Goal: Task Accomplishment & Management: Manage account settings

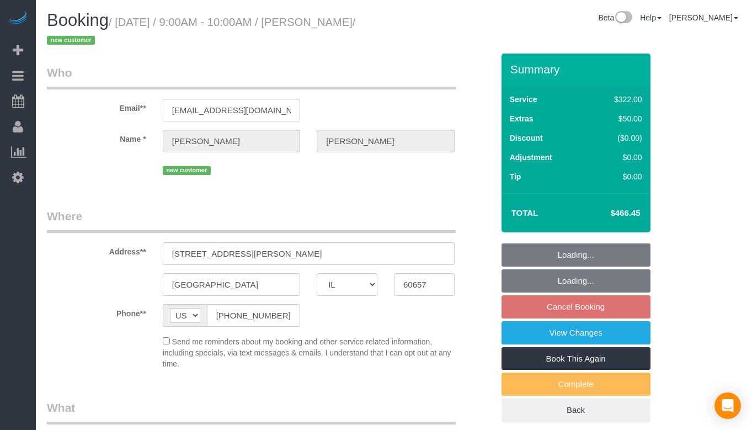
select select "IL"
select select "number:1"
select select "number:58"
select select "number:139"
select select "number:104"
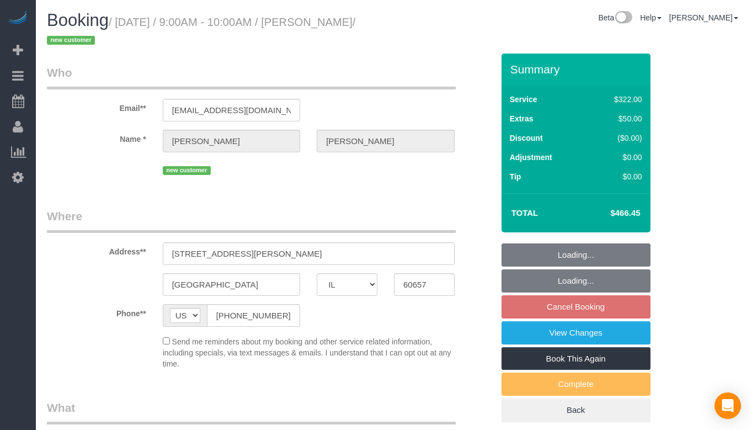
select select "object:1048"
select select "513"
select select "2"
select select "5"
select select "spot1"
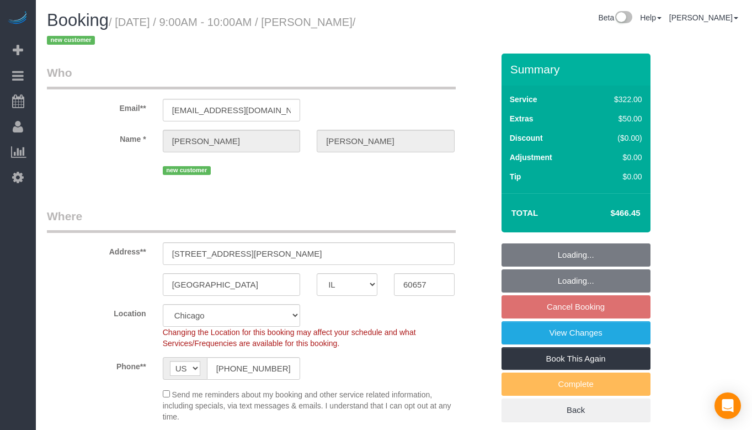
select select "2"
select select "5"
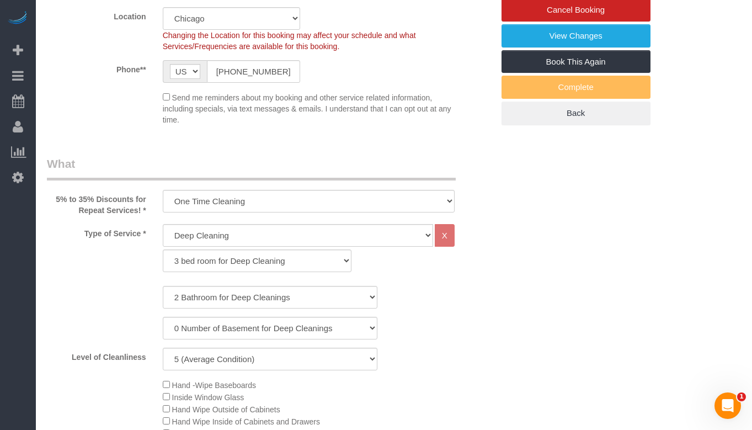
scroll to position [168, 0]
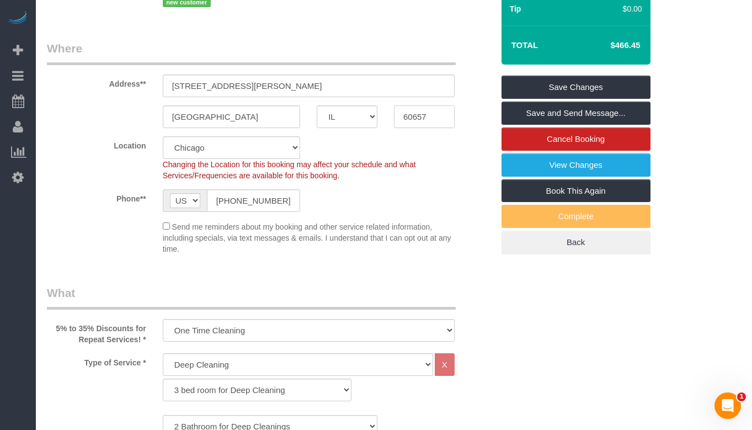
click at [443, 116] on input "60657" at bounding box center [424, 116] width 61 height 23
click at [442, 116] on input "60657" at bounding box center [424, 116] width 61 height 23
click at [453, 151] on div "Location [GEOGRAPHIC_DATA] [GEOGRAPHIC_DATA] Skokie Northwest Western Changing …" at bounding box center [270, 158] width 463 height 45
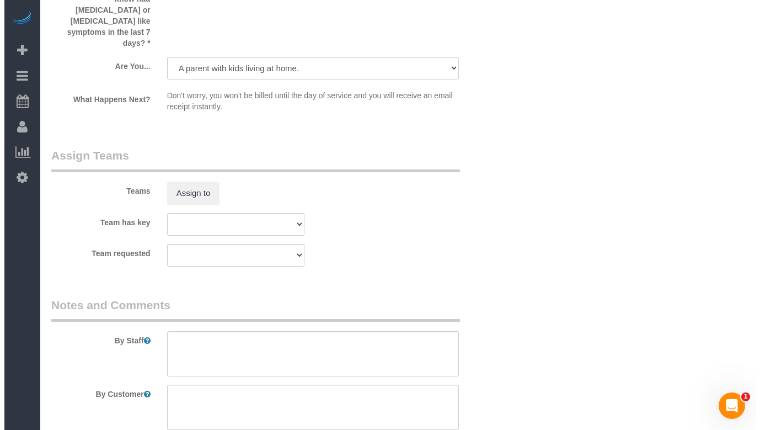
scroll to position [1878, 0]
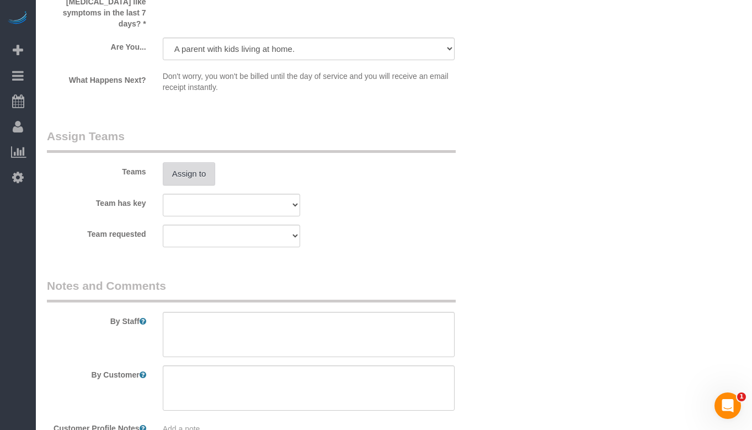
click at [186, 162] on button "Assign to" at bounding box center [189, 173] width 53 height 23
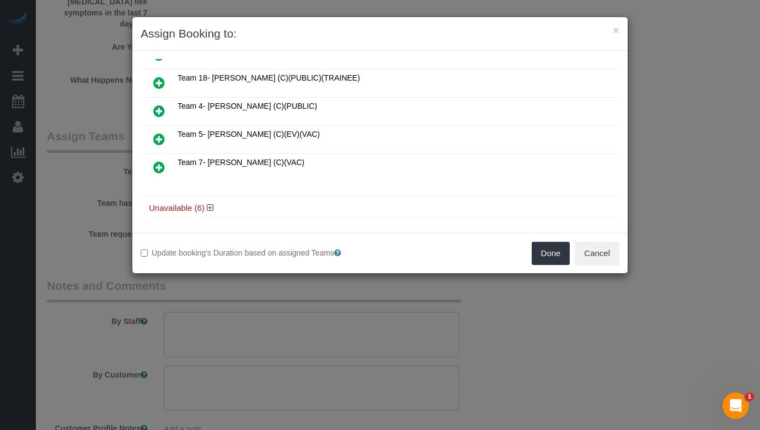
scroll to position [225, 0]
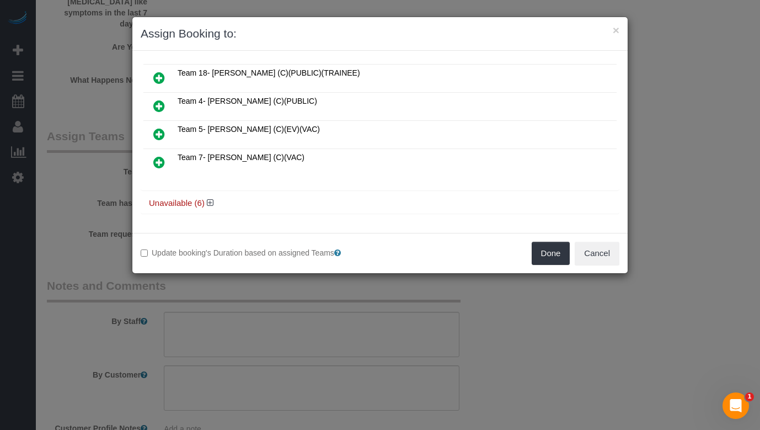
click at [156, 138] on icon at bounding box center [159, 133] width 12 height 13
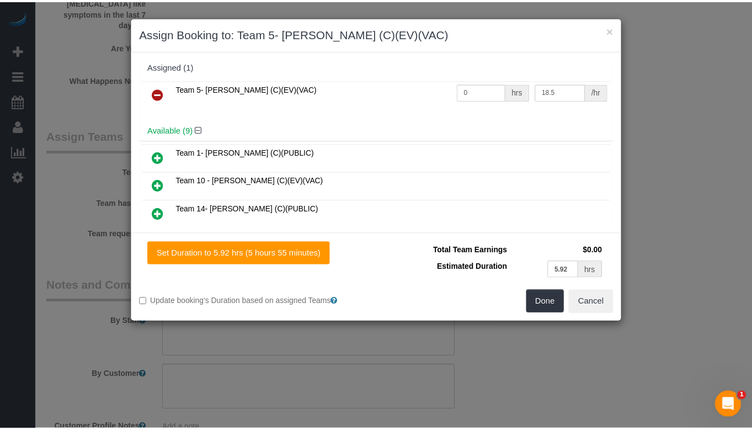
scroll to position [0, 0]
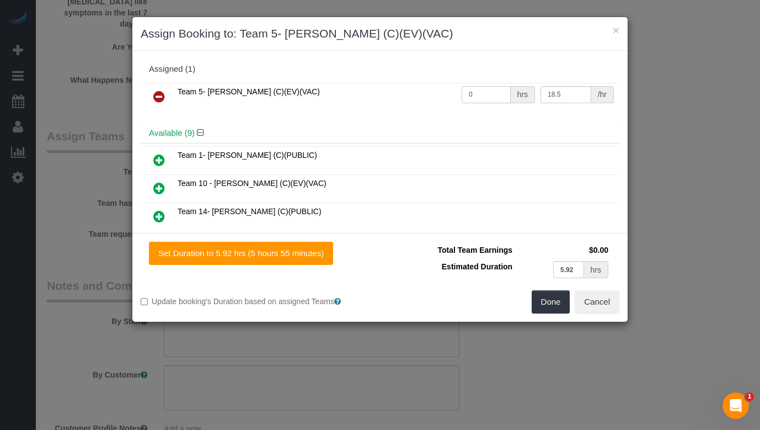
click at [478, 94] on input "0" at bounding box center [486, 94] width 49 height 17
type input "5.92"
click at [537, 301] on button "Done" at bounding box center [551, 301] width 39 height 23
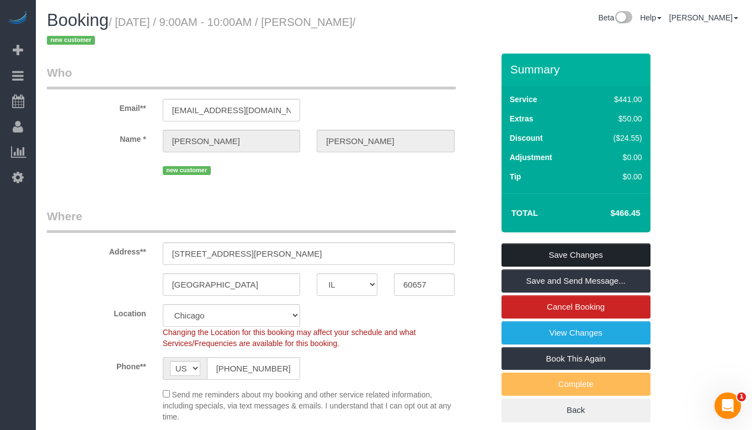
click at [560, 251] on link "Save Changes" at bounding box center [575, 254] width 149 height 23
